Goal: Contribute content: Contribute content

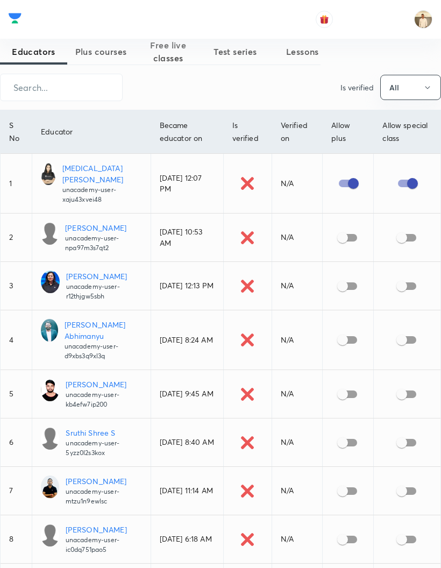
click at [53, 89] on input "text" at bounding box center [61, 87] width 121 height 27
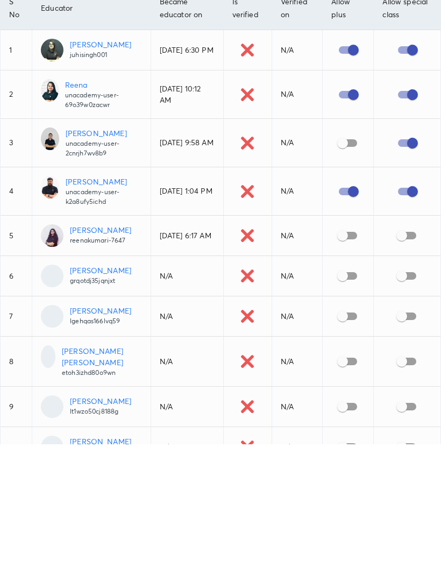
type input "Reena"
click at [71, 214] on p "unacademy-user-69o39w0zacwr" at bounding box center [103, 223] width 77 height 19
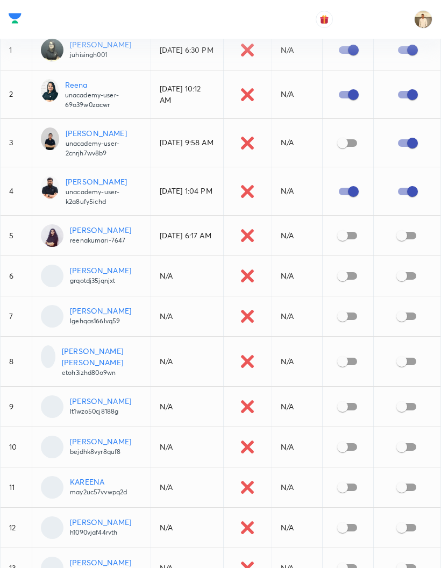
click at [69, 87] on p "Reena" at bounding box center [103, 84] width 77 height 11
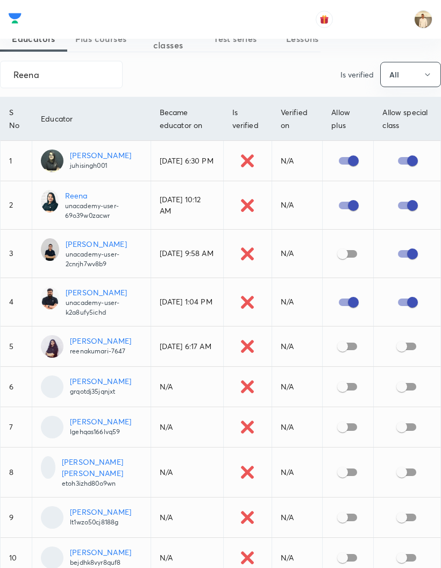
scroll to position [0, 0]
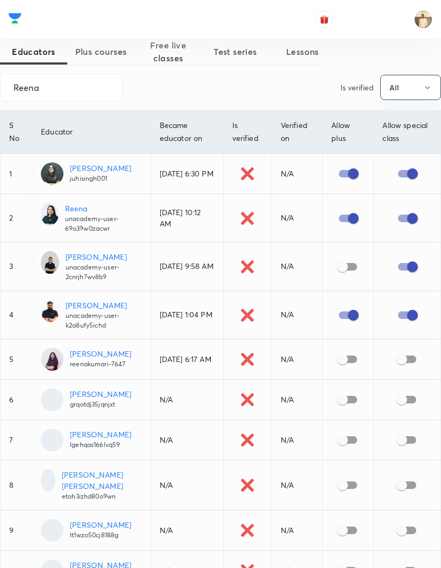
click at [103, 53] on span "Plus courses" at bounding box center [100, 51] width 67 height 13
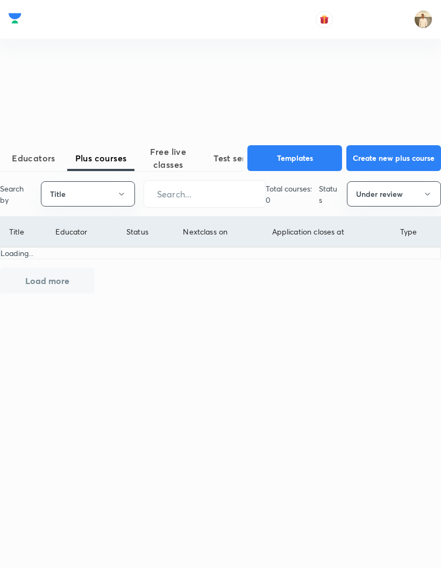
click at [118, 206] on button "Title" at bounding box center [88, 193] width 94 height 25
click at [98, 281] on span "Username" at bounding box center [88, 279] width 81 height 11
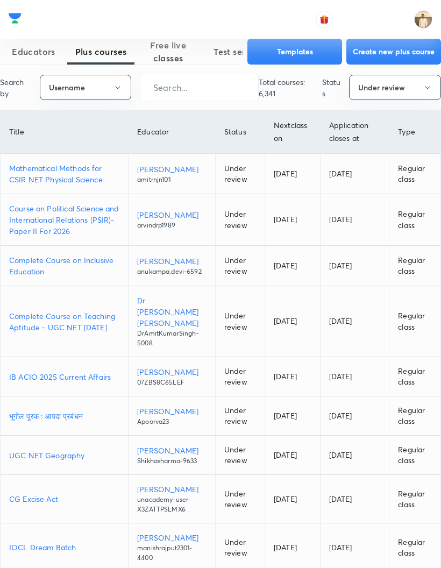
click at [208, 88] on input "text" at bounding box center [199, 87] width 118 height 27
paste input "unacademy-user-69o39w0zacwr"
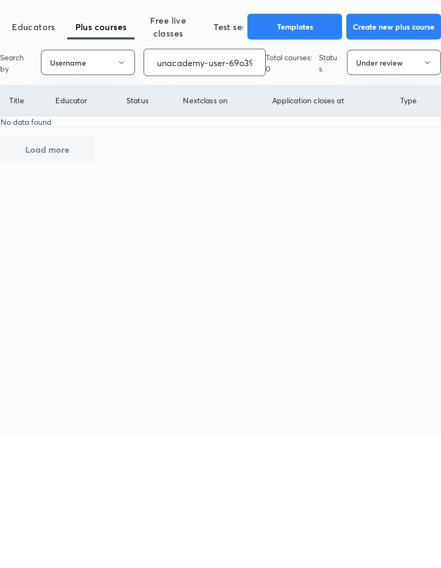
type input "unacademy-user-69o39w0zacwr"
click at [397, 181] on button "Under review" at bounding box center [394, 193] width 94 height 25
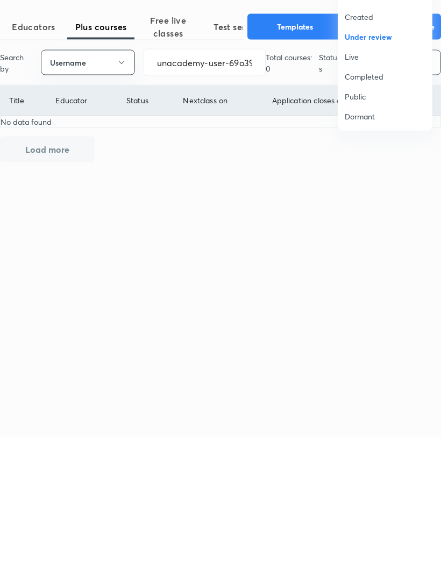
scroll to position [67, 0]
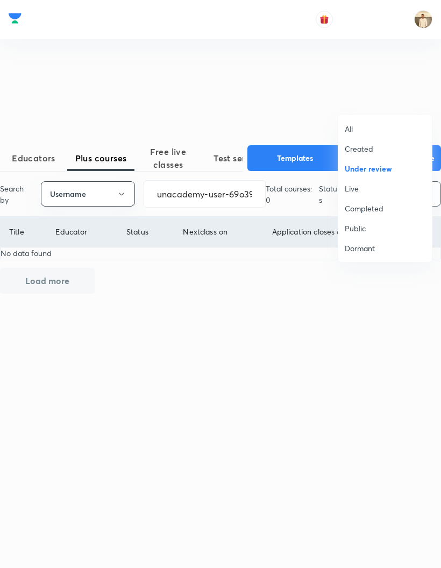
click at [357, 198] on li "Live" at bounding box center [385, 188] width 94 height 20
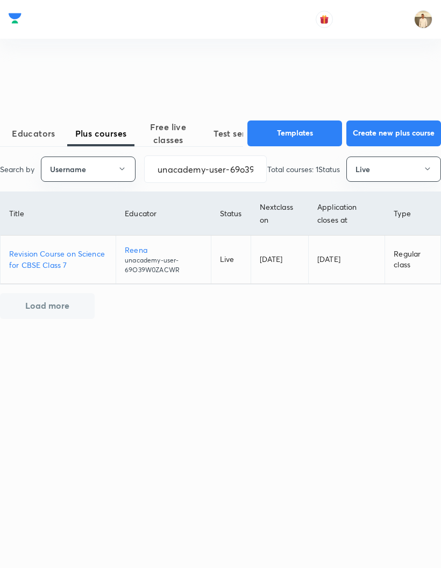
click at [69, 248] on p "Revision Course on Science for CBSE Class 7" at bounding box center [58, 259] width 98 height 23
click at [382, 156] on button "Live" at bounding box center [393, 168] width 95 height 25
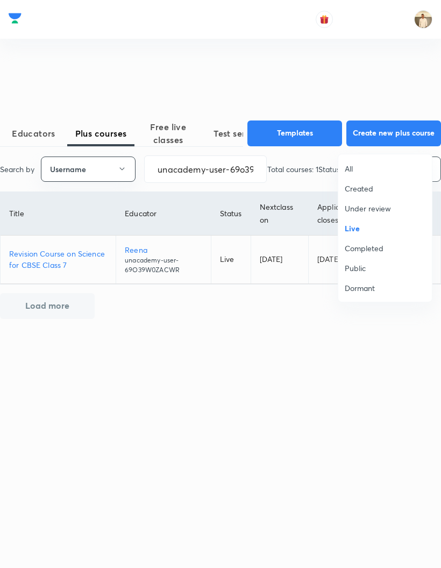
click at [369, 243] on span "Completed" at bounding box center [385, 247] width 81 height 11
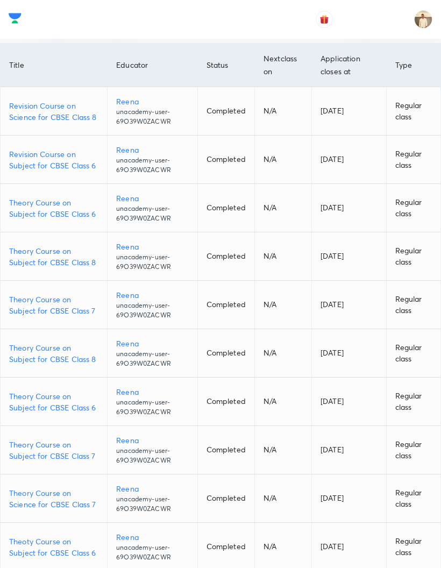
click at [59, 168] on p "Revision Course on Subject for CBSE Class 6" at bounding box center [53, 159] width 89 height 23
click at [60, 123] on p "Revision Course on Science for CBSE Class 8" at bounding box center [53, 111] width 89 height 23
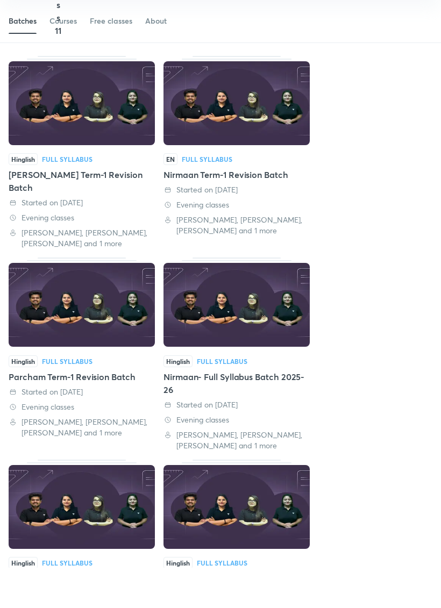
click at [26, 303] on img at bounding box center [82, 345] width 146 height 84
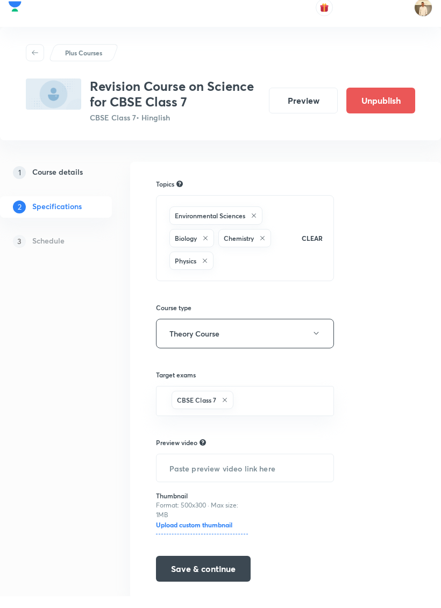
scroll to position [36, 0]
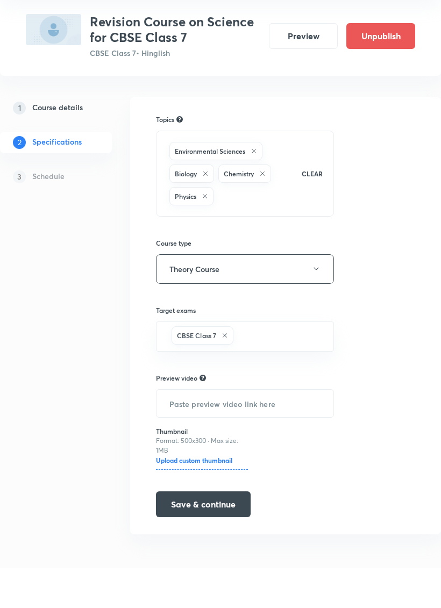
click at [205, 532] on button "Save & continue" at bounding box center [203, 545] width 95 height 26
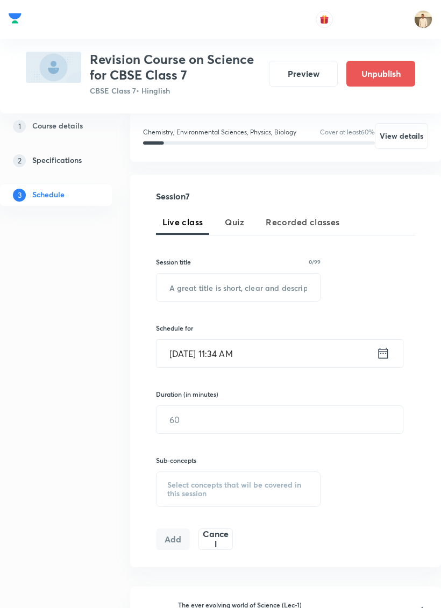
scroll to position [86, 0]
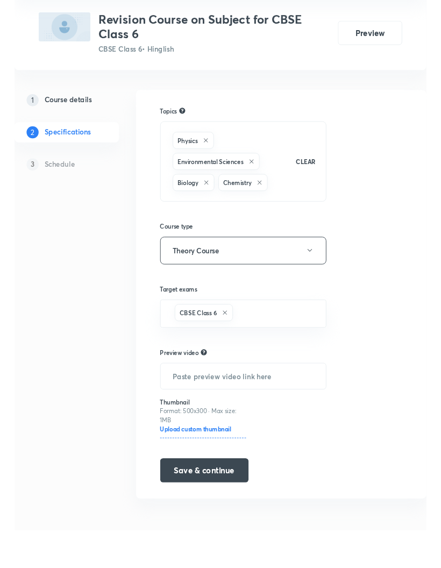
scroll to position [76, 0]
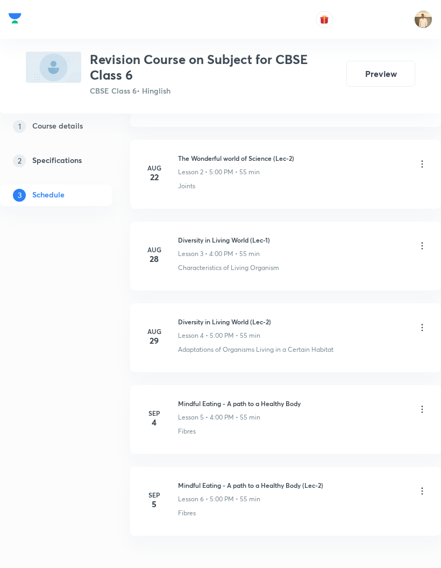
scroll to position [665, 0]
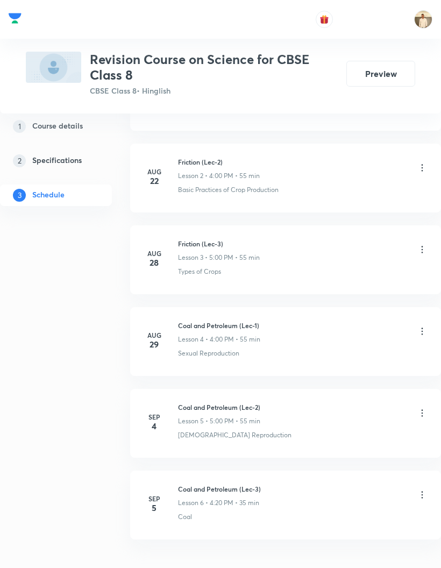
scroll to position [665, 0]
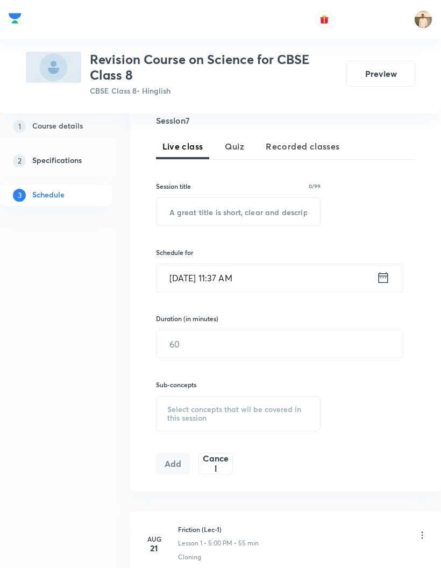
click at [239, 199] on input "text" at bounding box center [238, 211] width 164 height 27
paste input "Coal and Petroleum (Lec-3)"
type input "Coal and Petroleum (Lec-3)"
click at [223, 275] on input "[DATE] 11:37 AM" at bounding box center [266, 277] width 220 height 27
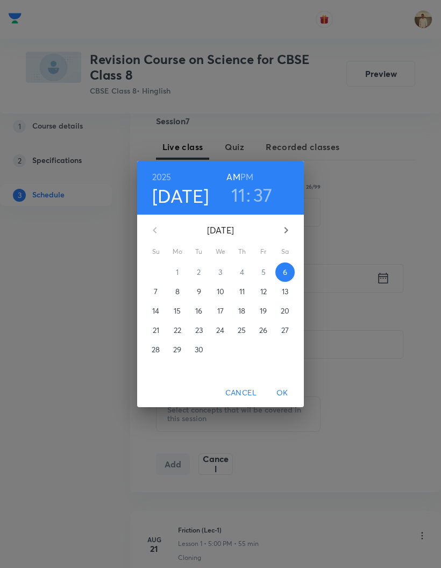
scroll to position [188, 0]
click at [248, 174] on h6 "PM" at bounding box center [246, 176] width 13 height 15
click at [244, 194] on h3 "11" at bounding box center [238, 194] width 15 height 23
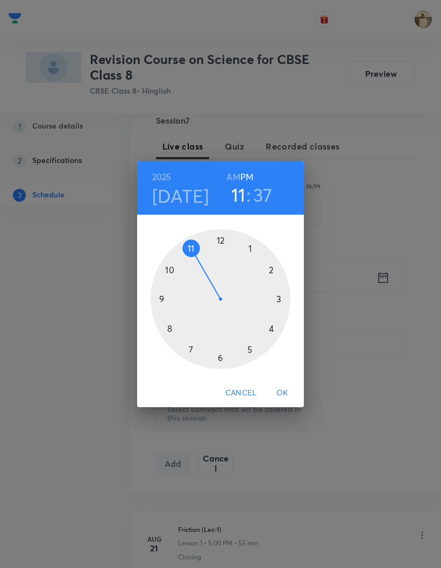
click at [250, 347] on div at bounding box center [221, 299] width 140 height 140
click at [236, 197] on h3 "05" at bounding box center [238, 194] width 22 height 23
click at [270, 327] on div at bounding box center [221, 299] width 140 height 140
click at [219, 238] on div at bounding box center [221, 299] width 140 height 140
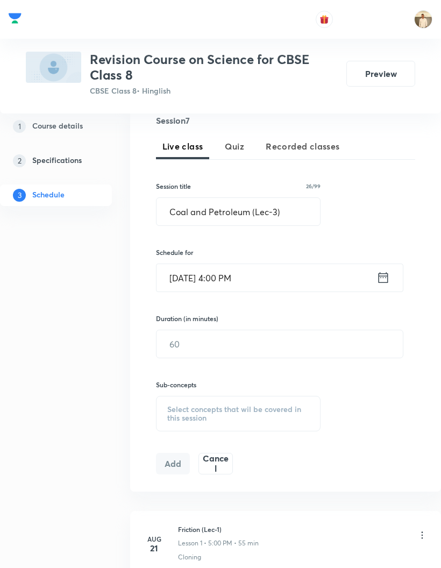
click at [230, 340] on input "text" at bounding box center [279, 343] width 246 height 27
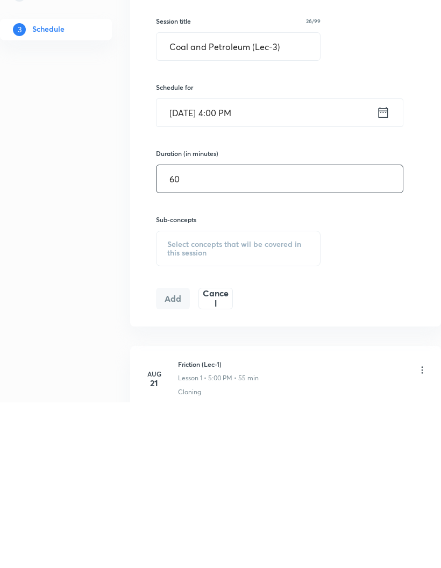
type input "60"
click at [238, 405] on span "Select concepts that wil be covered in this session" at bounding box center [238, 413] width 142 height 17
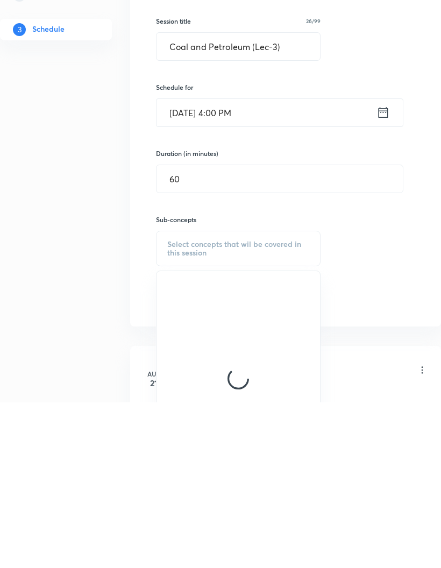
scroll to position [353, 0]
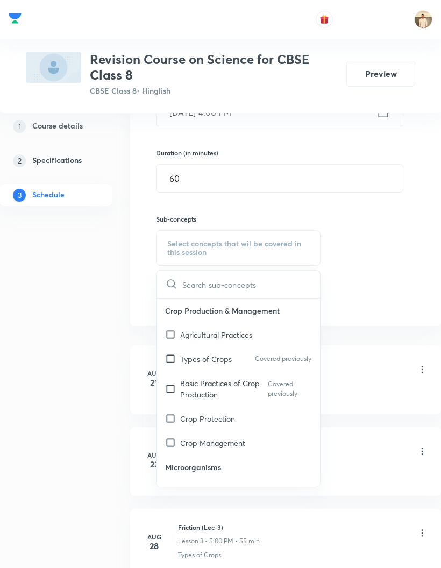
click at [227, 279] on input "text" at bounding box center [251, 283] width 138 height 27
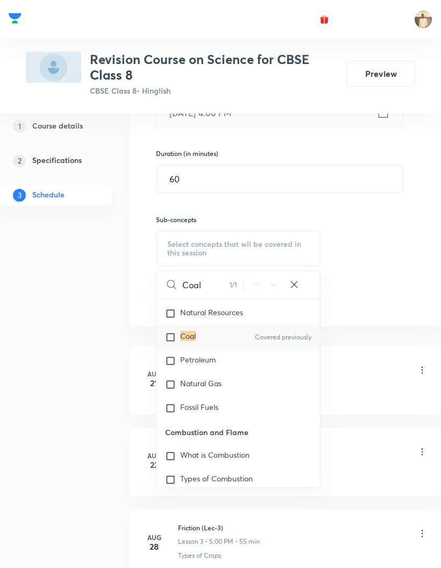
scroll to position [780, 0]
type input "Coal"
click at [200, 335] on div "Coal Covered previously" at bounding box center [238, 338] width 164 height 24
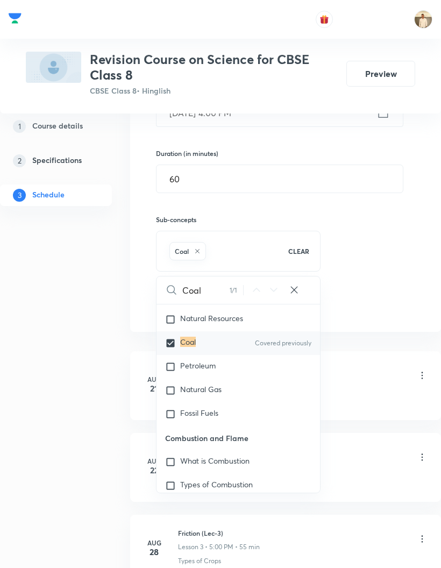
scroll to position [353, 0]
click at [204, 366] on span "Petroleum" at bounding box center [197, 365] width 35 height 10
checkbox input "true"
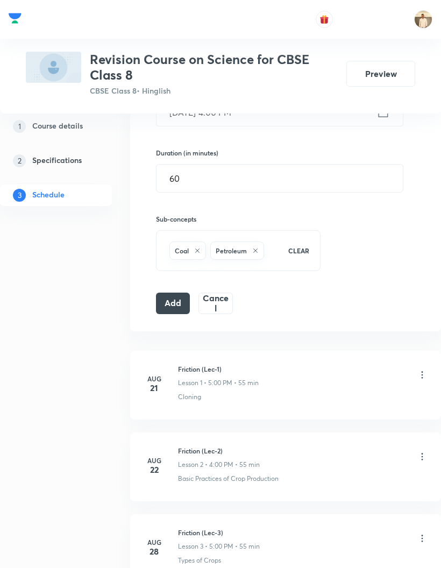
click at [383, 268] on div "Session 7 Live class Quiz Recorded classes Session title 26/99 Coal and Petrole…" at bounding box center [286, 132] width 260 height 363
click at [171, 300] on button "Add" at bounding box center [173, 303] width 34 height 22
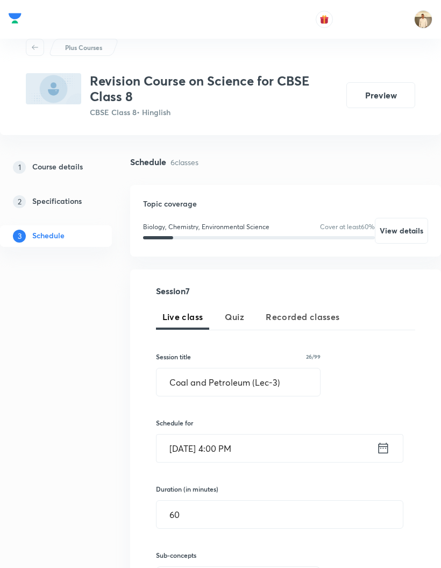
scroll to position [0, 0]
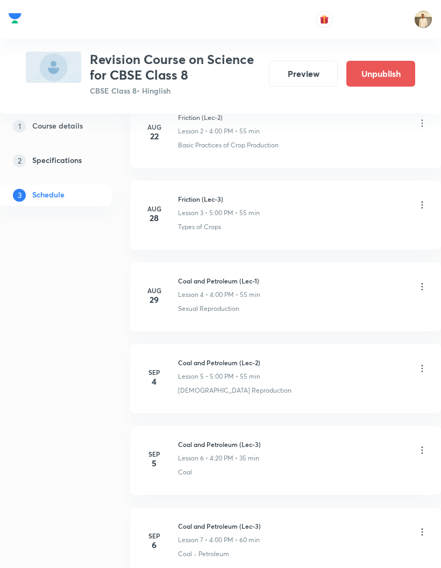
scroll to position [747, 0]
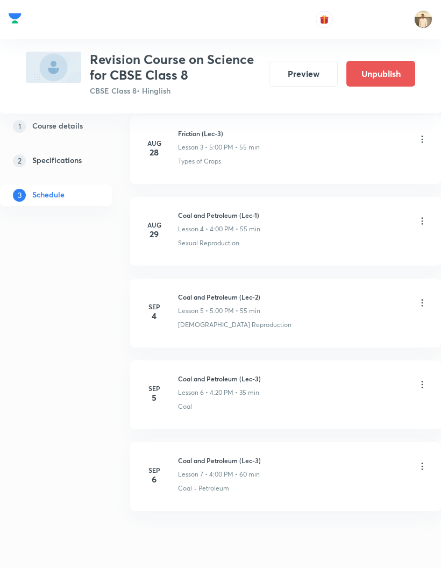
click at [422, 382] on icon at bounding box center [422, 384] width 11 height 11
click at [358, 433] on li "Delete" at bounding box center [368, 431] width 118 height 20
click at [298, 559] on button "Delete" at bounding box center [290, 546] width 95 height 26
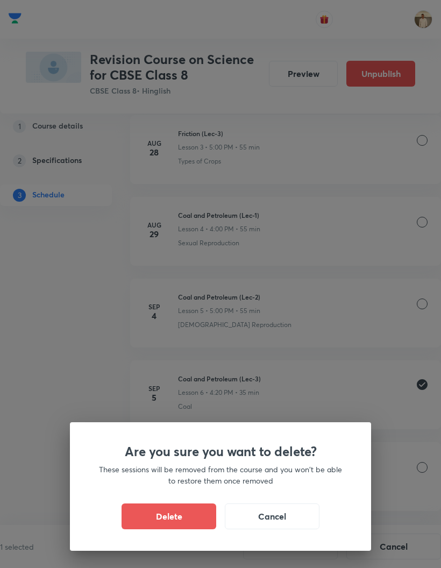
click at [190, 529] on button "Delete" at bounding box center [168, 516] width 95 height 26
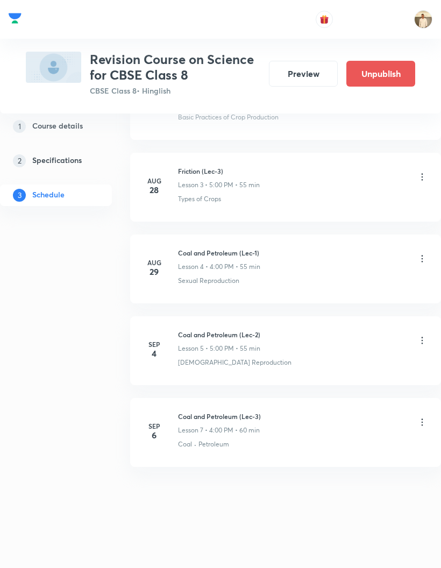
scroll to position [665, 0]
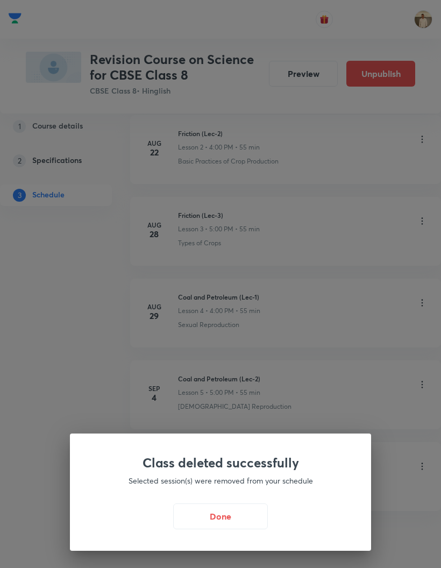
click at [230, 529] on button "Done" at bounding box center [220, 516] width 95 height 26
